Goal: Task Accomplishment & Management: Manage account settings

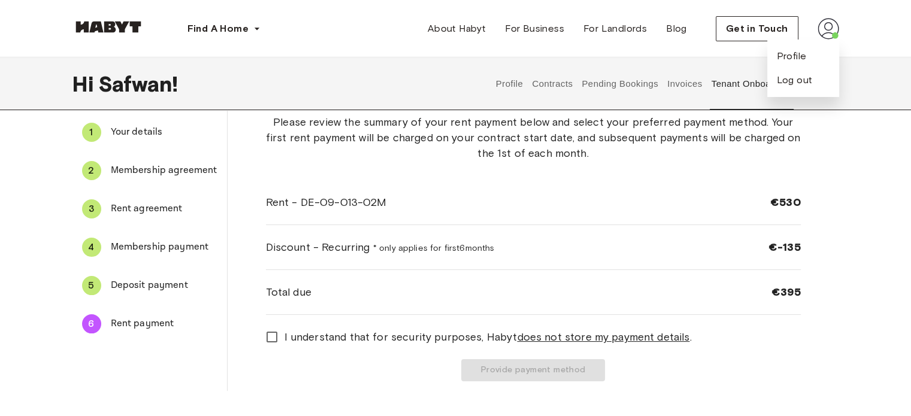
scroll to position [120, 0]
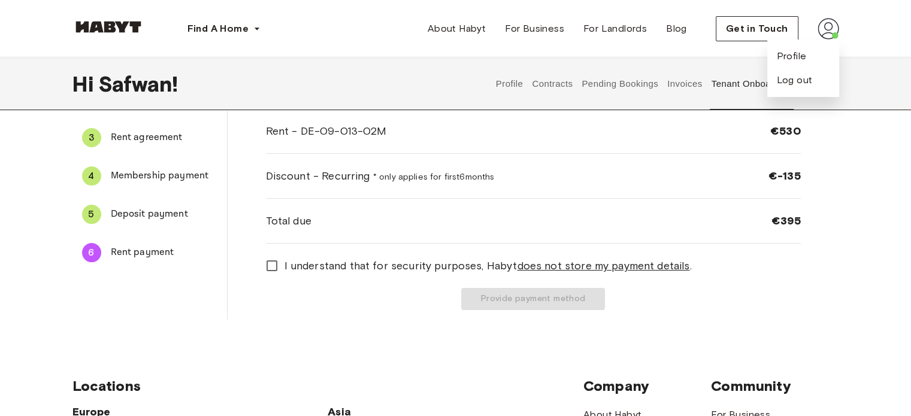
click at [122, 222] on div "5 Deposit payment" at bounding box center [149, 214] width 155 height 29
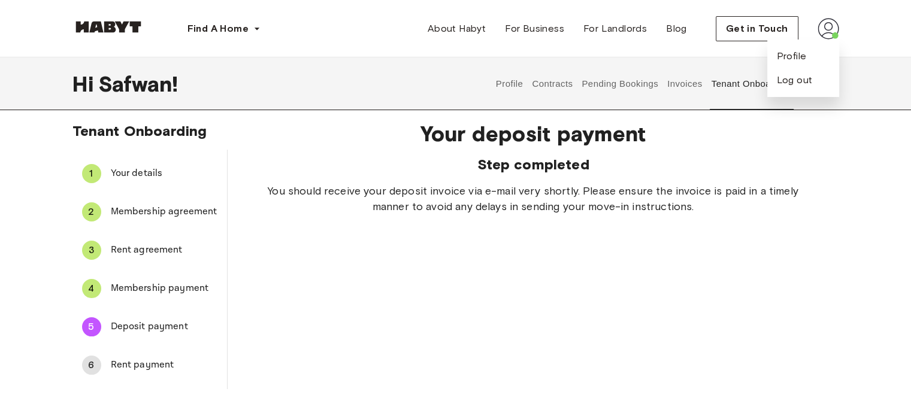
scroll to position [0, 0]
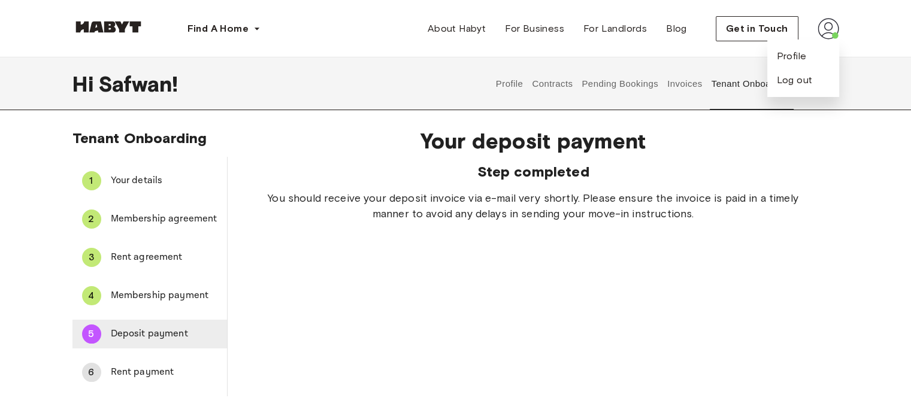
click at [181, 328] on span "Deposit payment" at bounding box center [164, 334] width 107 height 14
click at [165, 335] on span "Deposit payment" at bounding box center [164, 334] width 107 height 14
click at [177, 368] on span "Rent payment" at bounding box center [164, 372] width 107 height 14
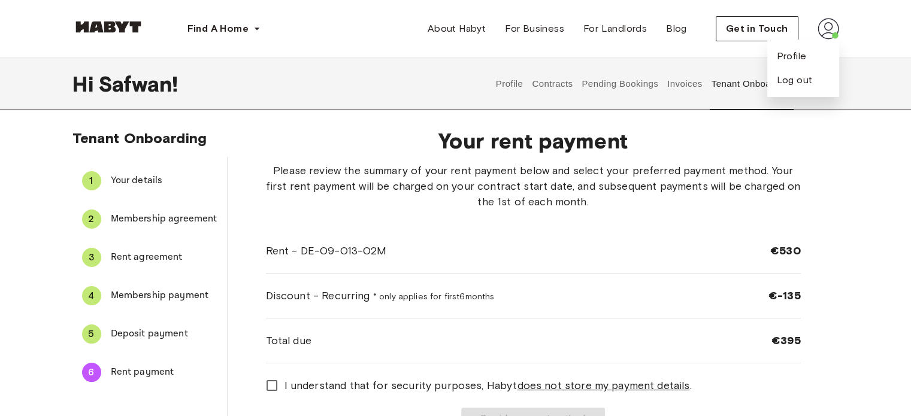
click at [569, 85] on button "Contracts" at bounding box center [553, 84] width 44 height 53
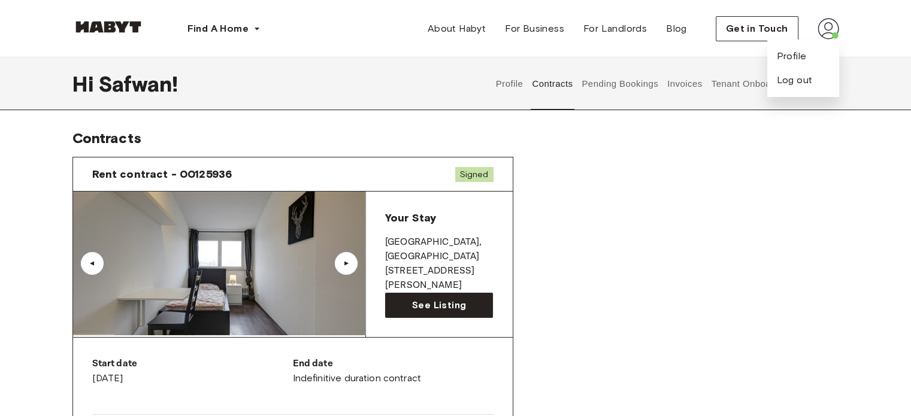
click at [611, 88] on button "Pending Bookings" at bounding box center [620, 84] width 80 height 53
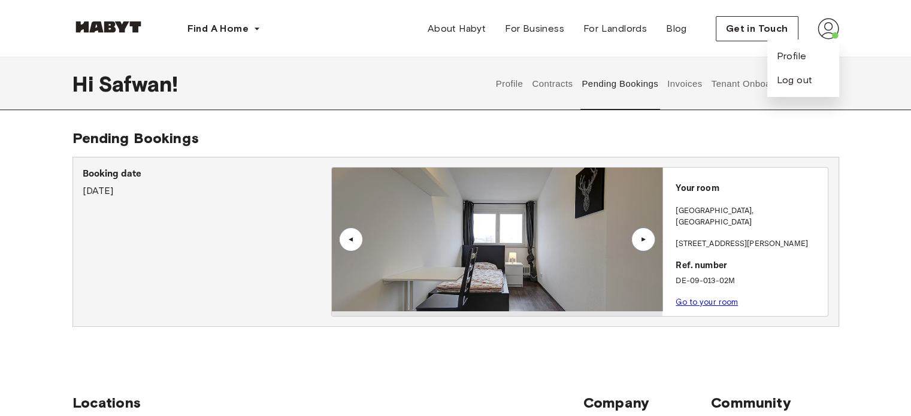
click at [688, 92] on button "Invoices" at bounding box center [685, 84] width 38 height 53
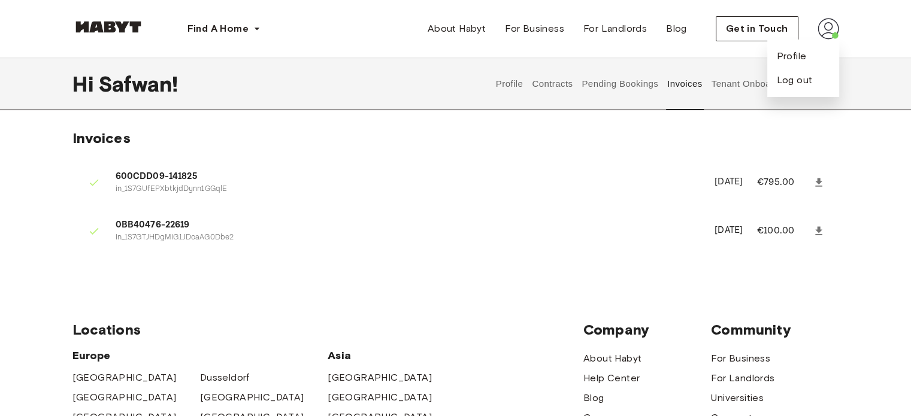
click at [820, 234] on icon at bounding box center [818, 230] width 7 height 8
